Goal: Information Seeking & Learning: Check status

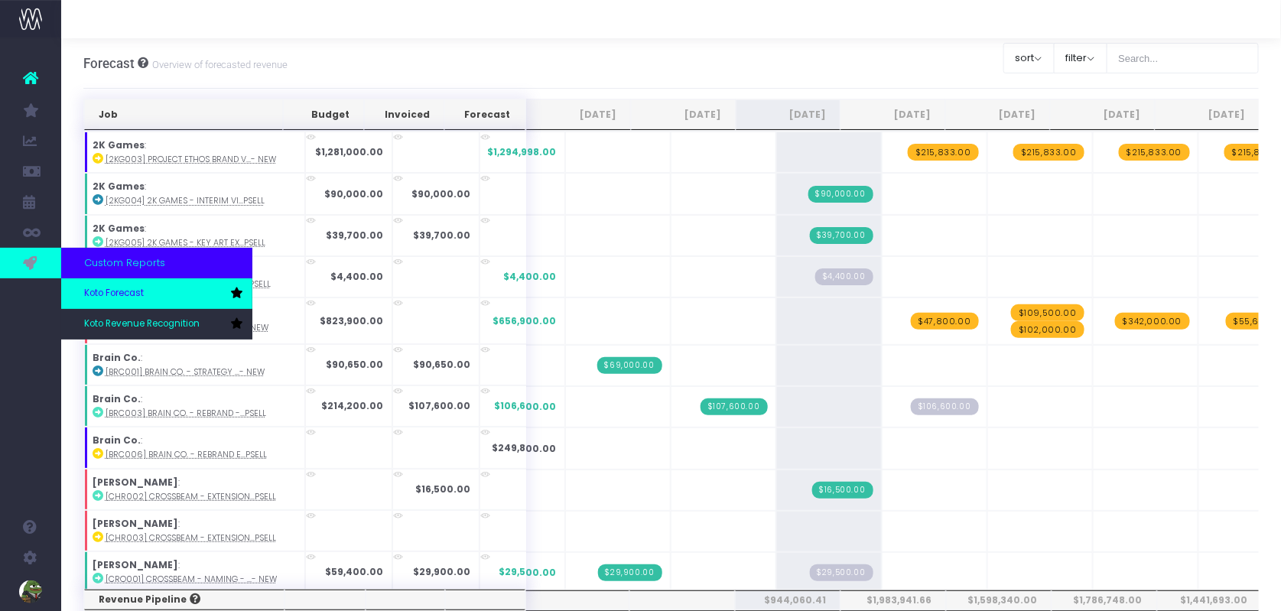
scroll to position [757, 0]
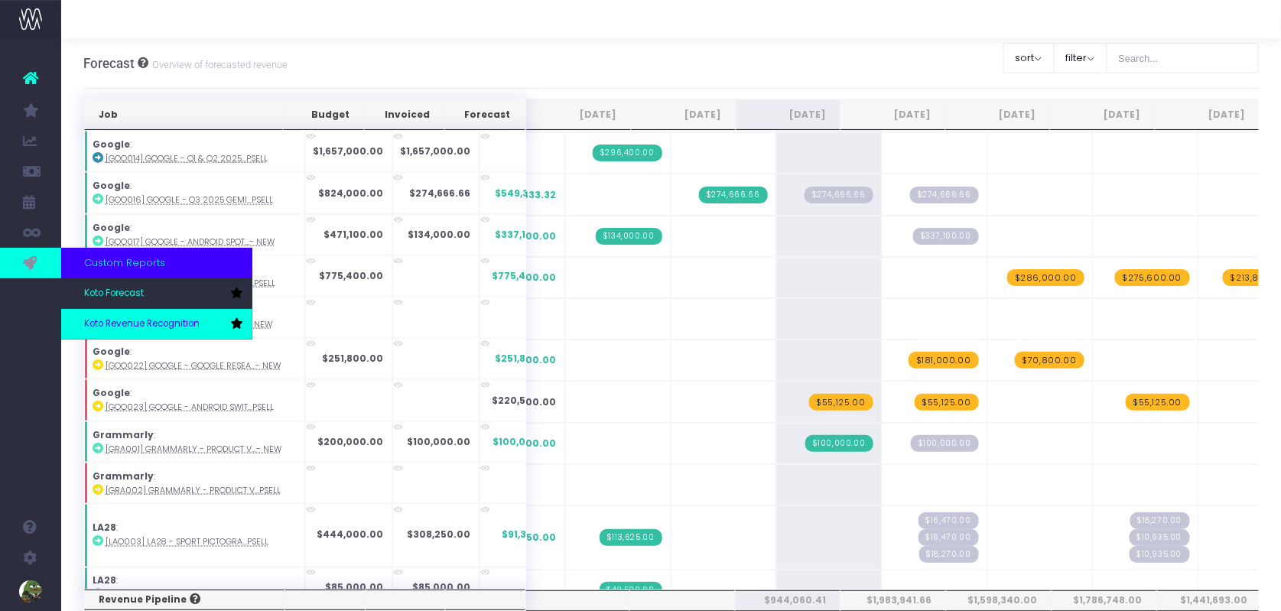
click at [106, 321] on span "Koto Revenue Recognition" at bounding box center [142, 324] width 116 height 14
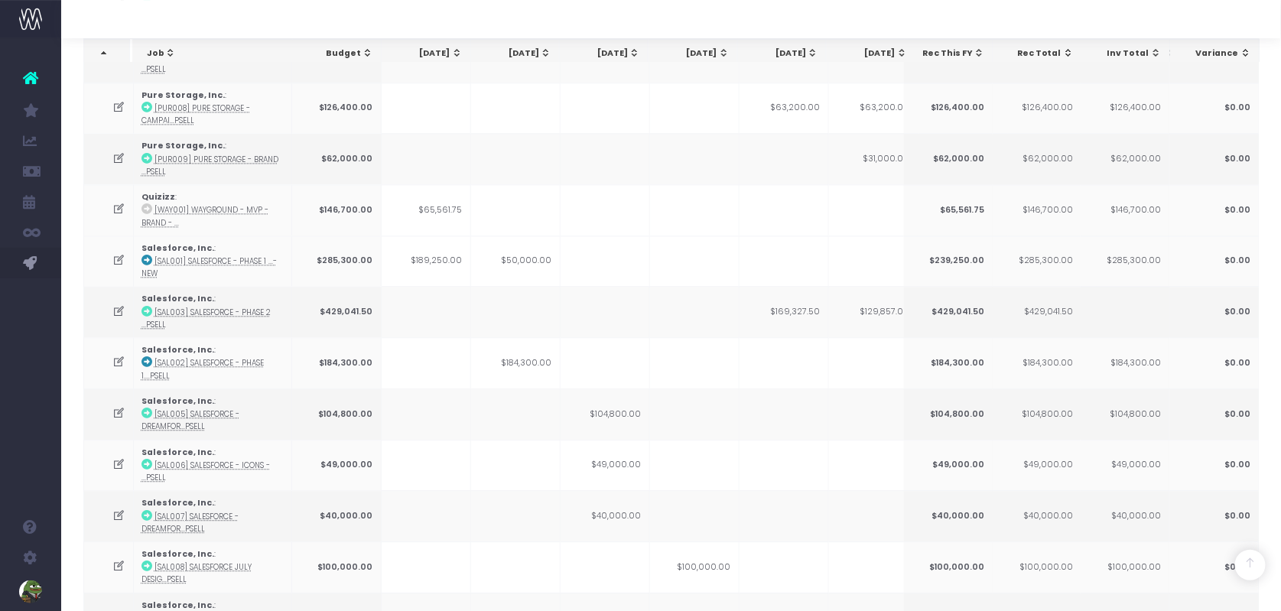
scroll to position [1674, 0]
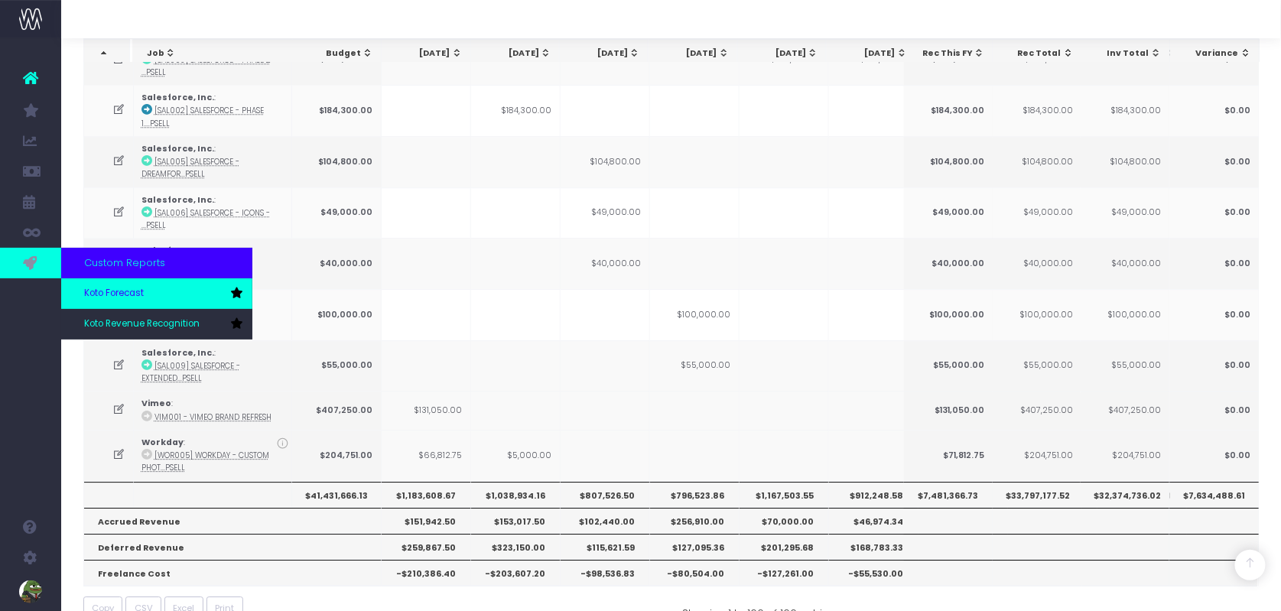
click at [109, 294] on span "Koto Forecast" at bounding box center [114, 294] width 60 height 14
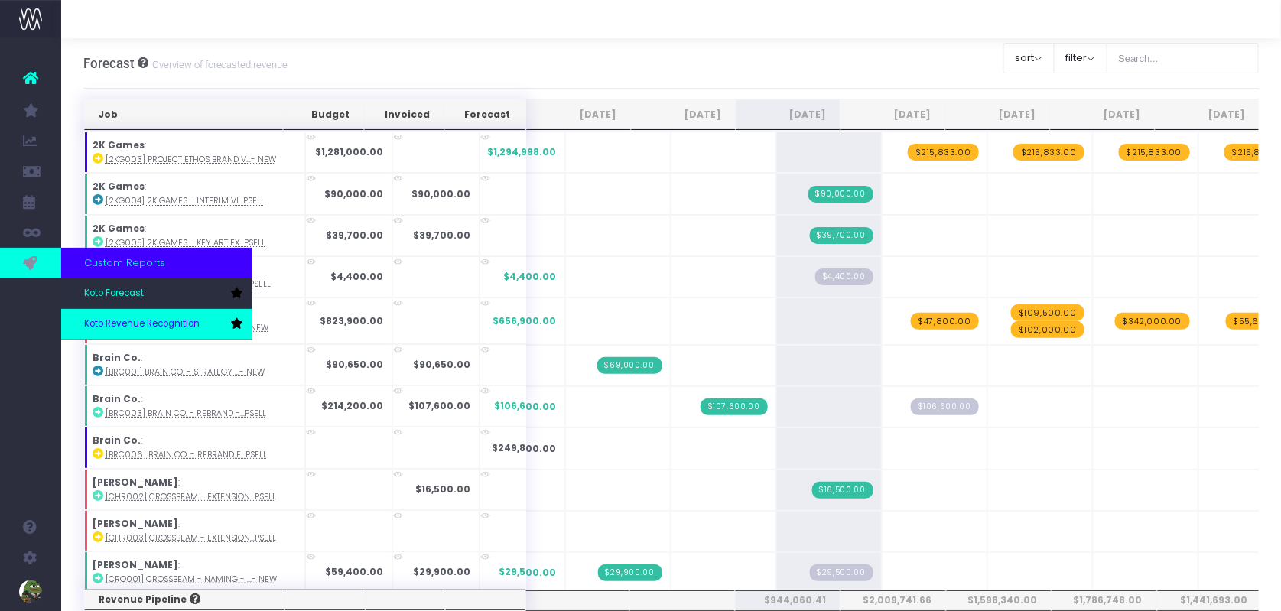
click at [136, 322] on span "Koto Revenue Recognition" at bounding box center [142, 324] width 116 height 14
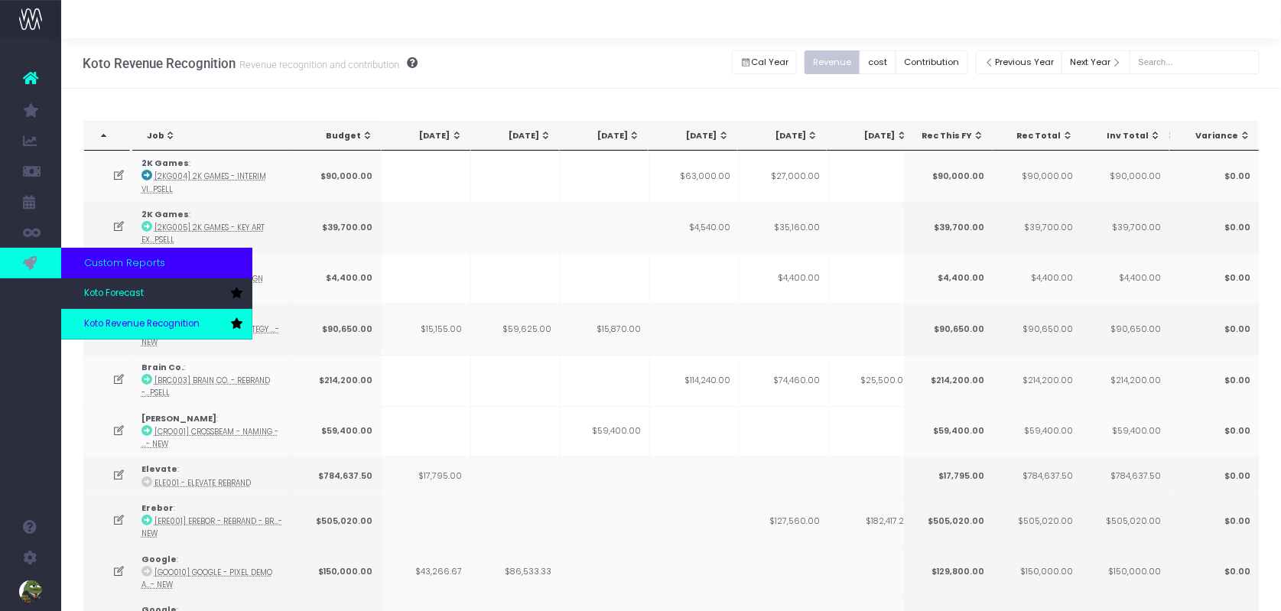
click at [159, 332] on link "Koto Revenue Recognition" at bounding box center [156, 324] width 191 height 31
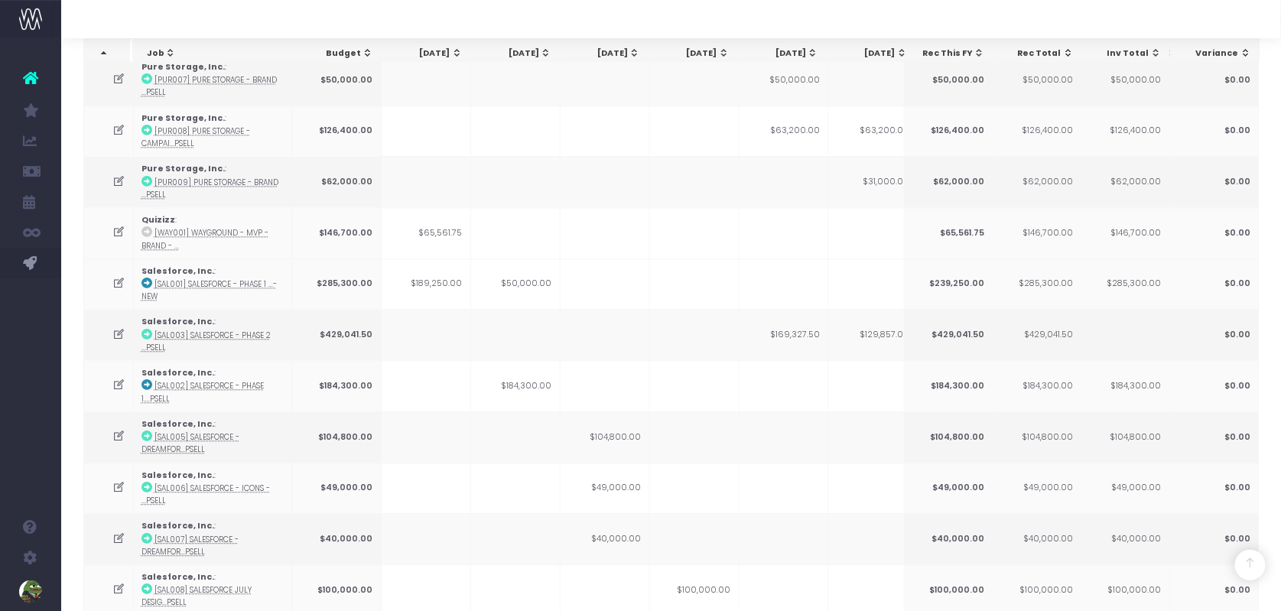
scroll to position [1674, 0]
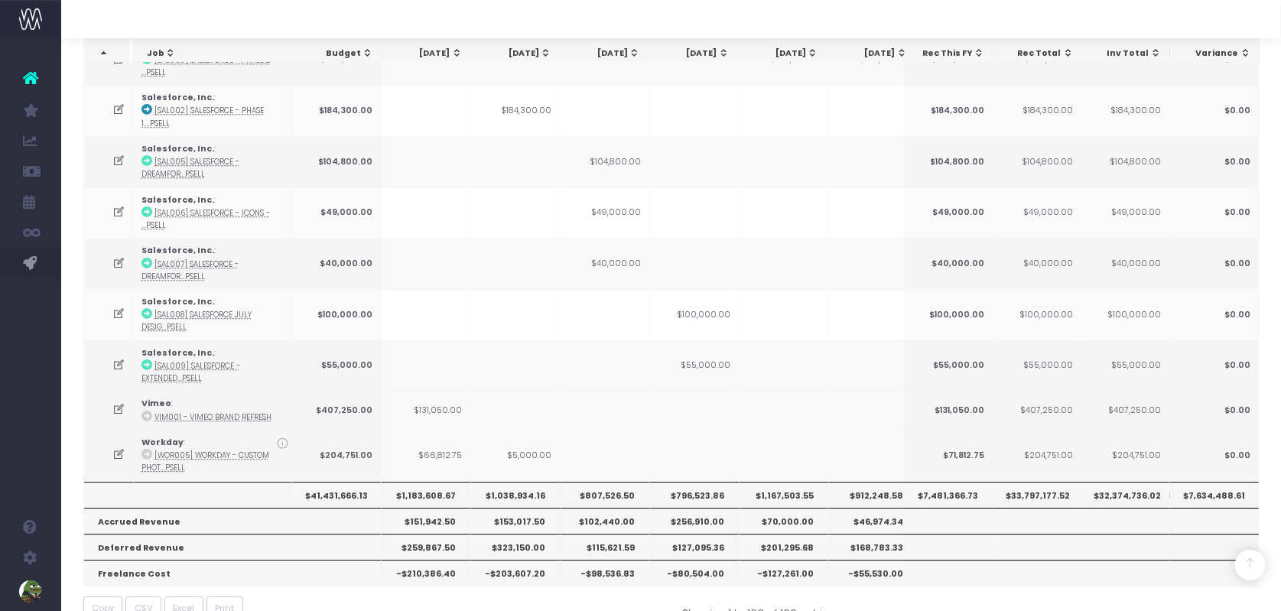
click at [795, 482] on th "$1,167,503.55" at bounding box center [785, 495] width 90 height 26
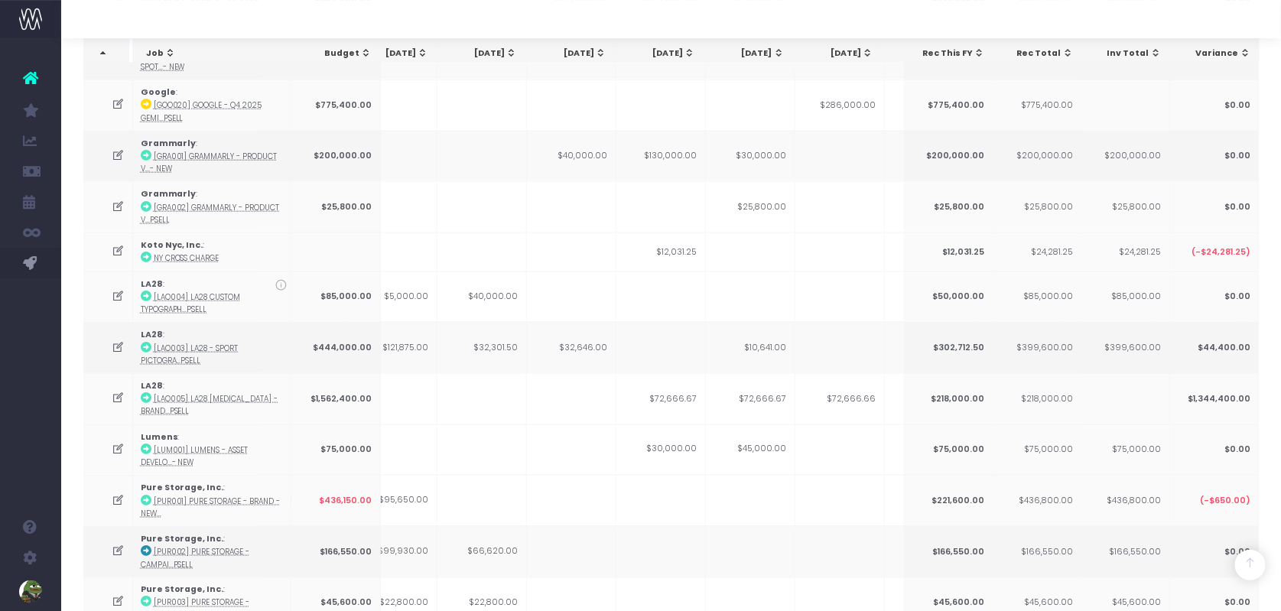
scroll to position [0, 0]
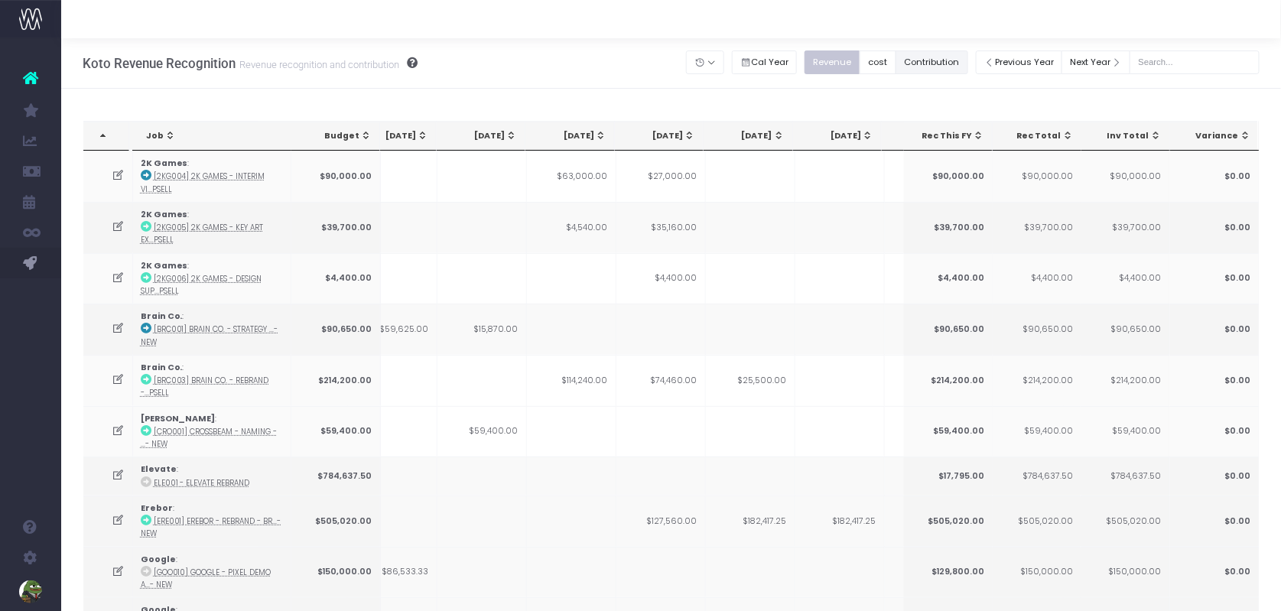
click at [949, 60] on button "Contribution" at bounding box center [932, 62] width 73 height 24
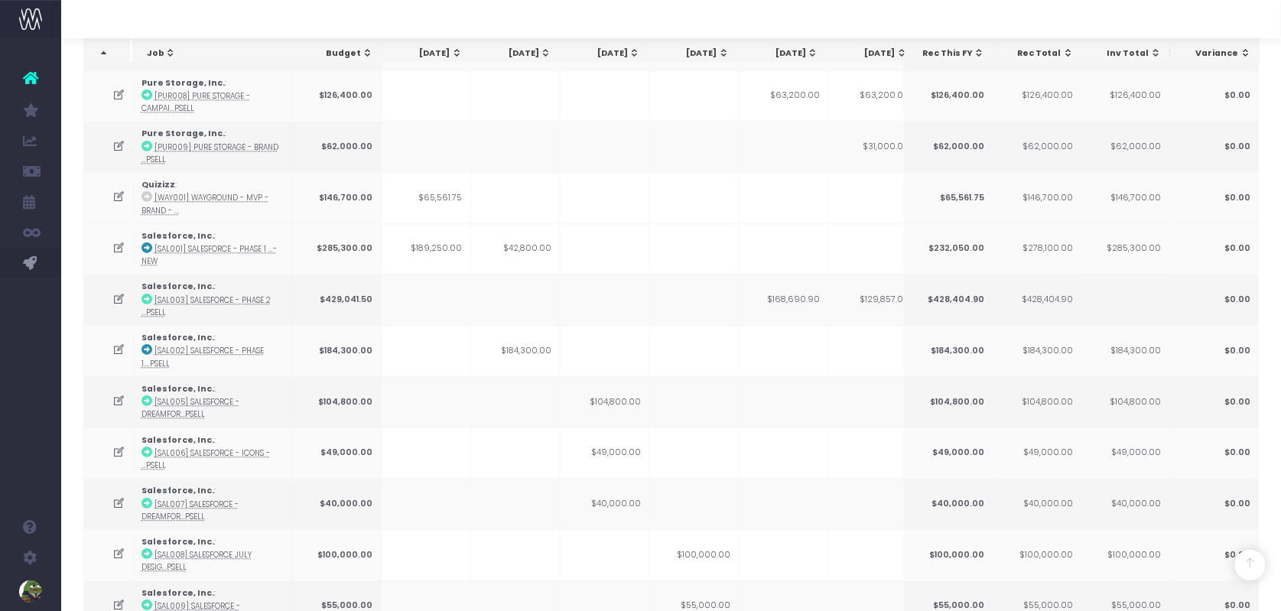
scroll to position [1677, 0]
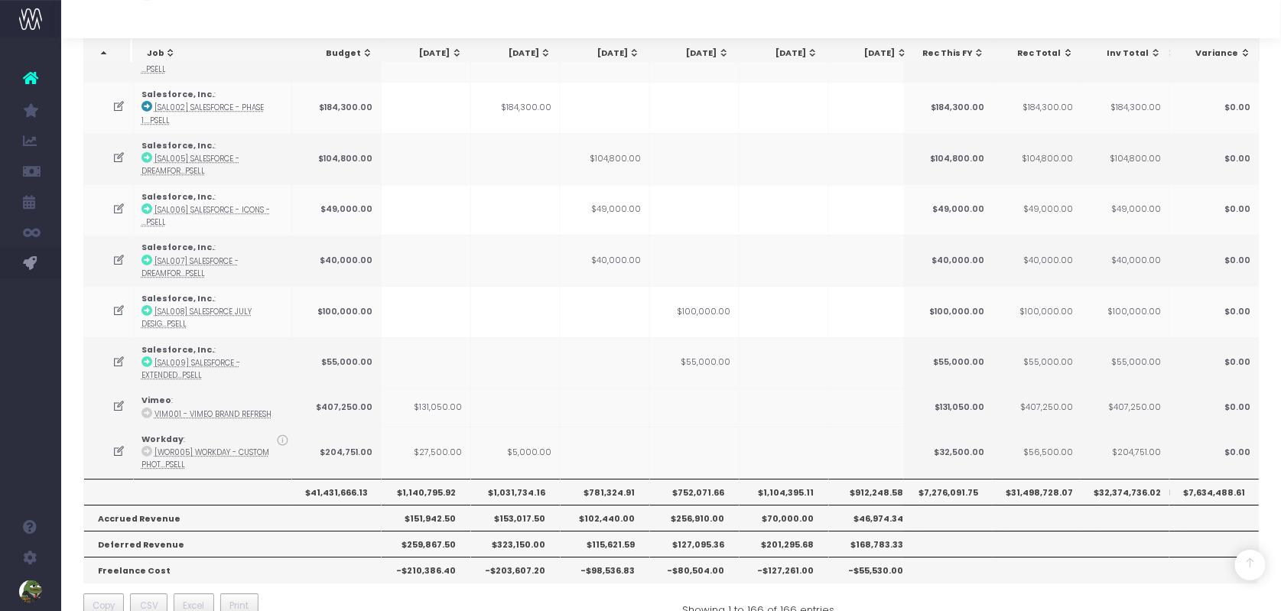
click at [799, 479] on th "$1,104,395.11" at bounding box center [785, 492] width 90 height 26
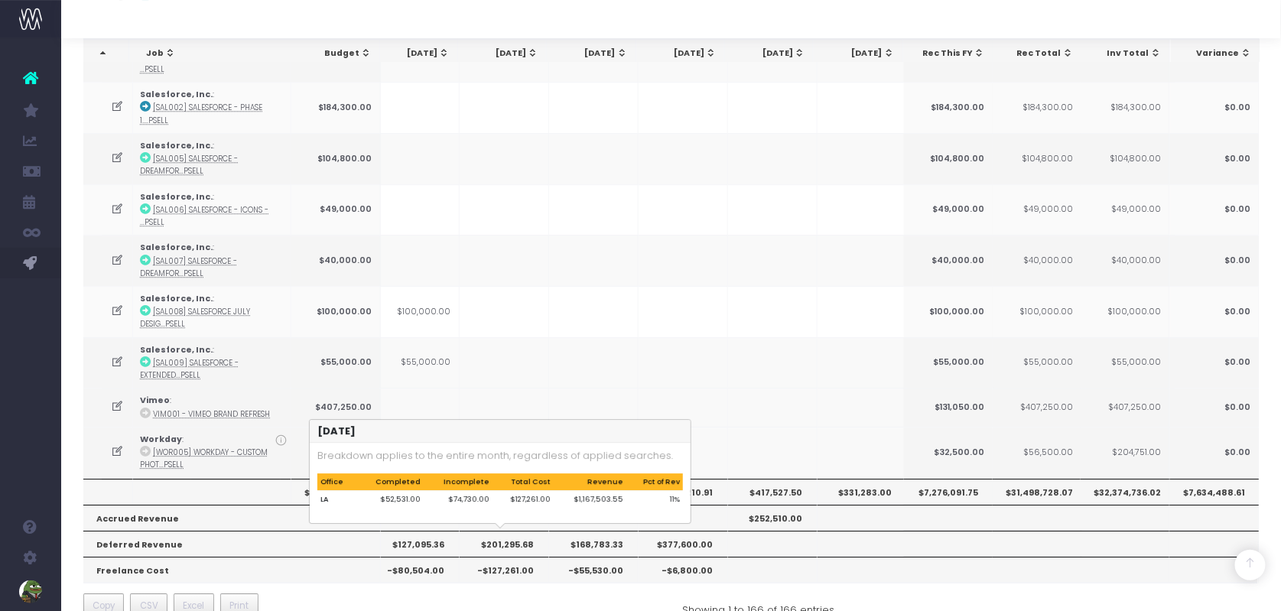
click at [513, 557] on th "-$127,261.00" at bounding box center [505, 570] width 90 height 26
